Goal: Task Accomplishment & Management: Use online tool/utility

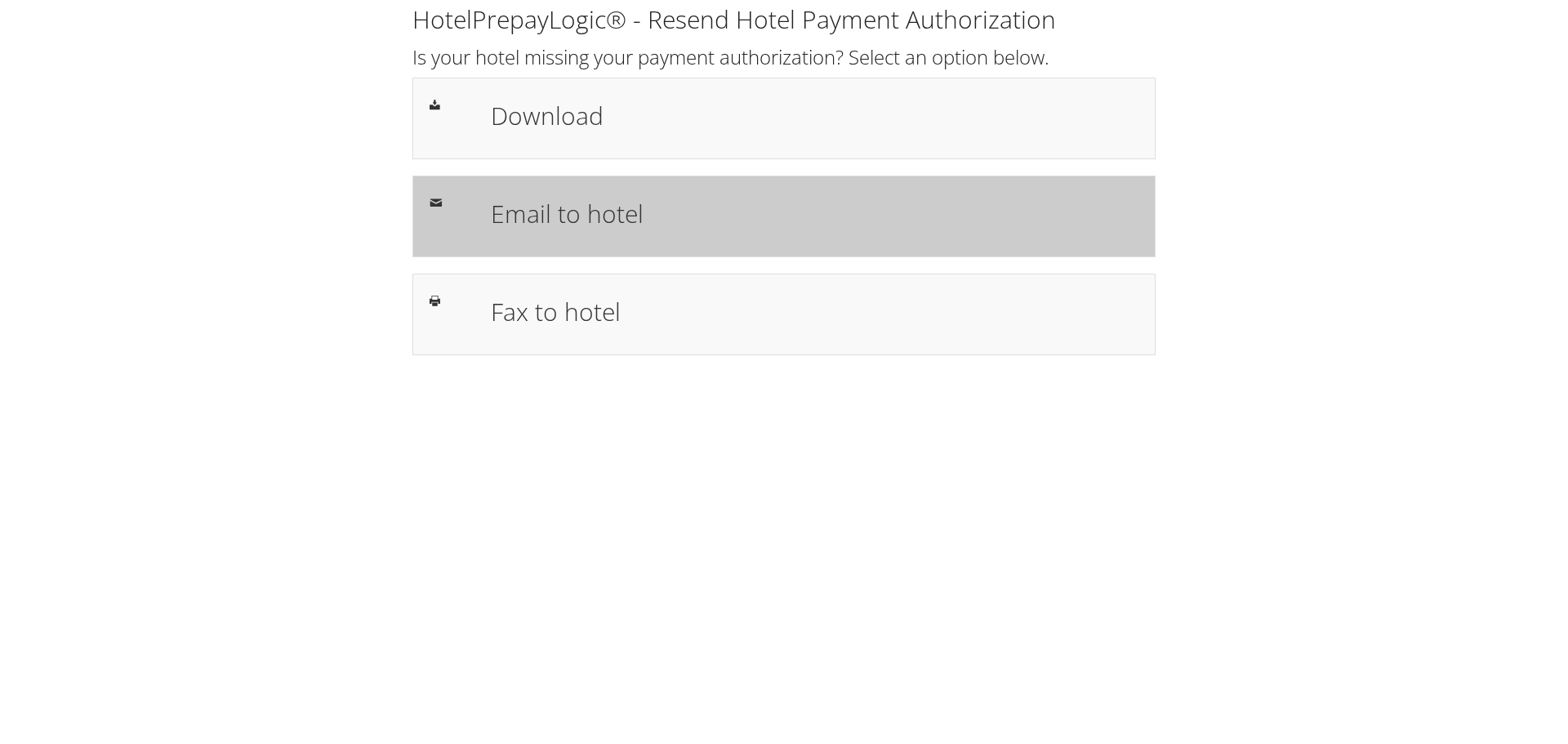
click at [630, 207] on h1 "Email to hotel" at bounding box center [815, 213] width 647 height 37
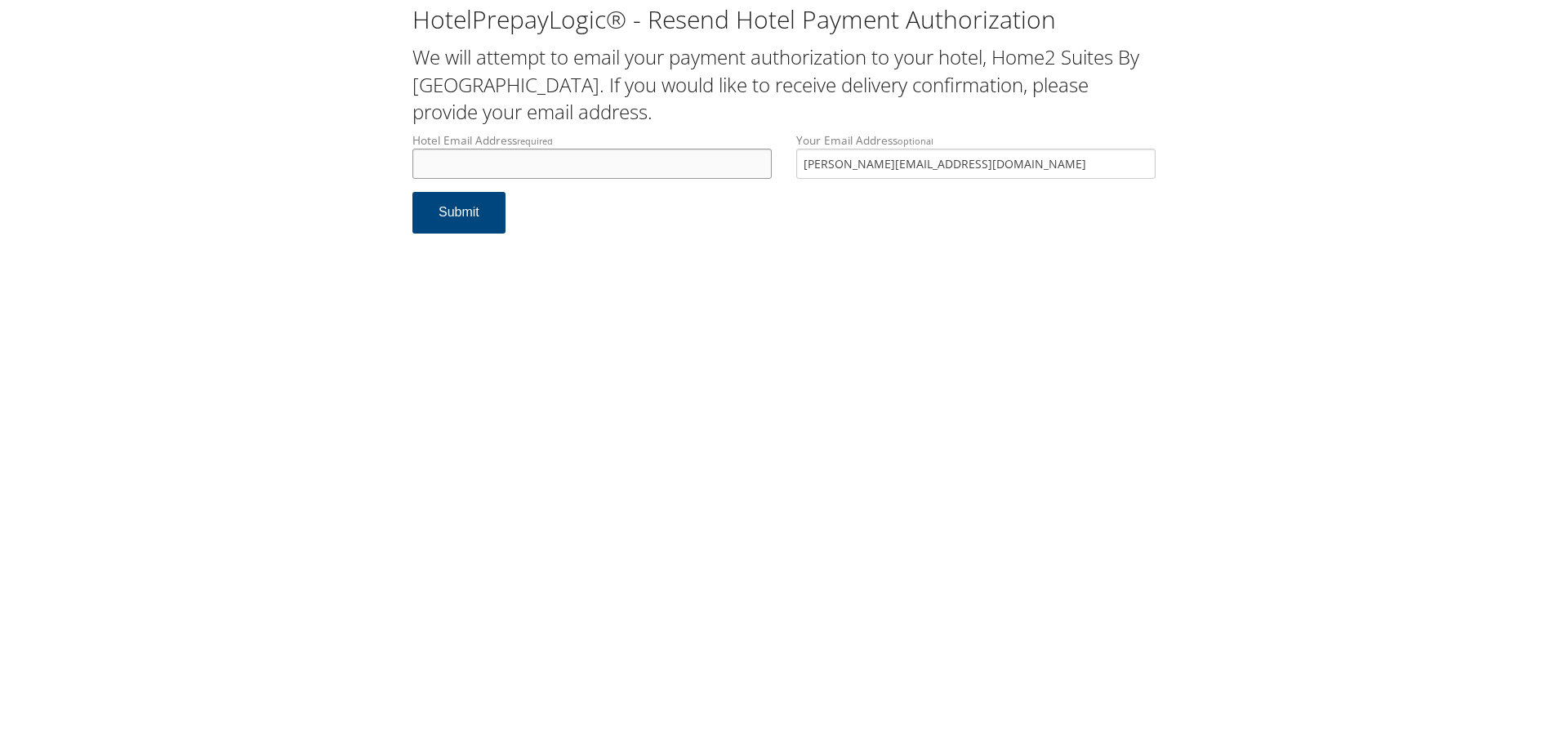
click at [542, 159] on input "Hotel Email Address required" at bounding box center [592, 164] width 360 height 30
paste input "[EMAIL_ADDRESS][DOMAIN_NAME]"
type input "[EMAIL_ADDRESS][DOMAIN_NAME]"
click at [463, 210] on button "Submit" at bounding box center [459, 213] width 93 height 42
